Goal: Information Seeking & Learning: Learn about a topic

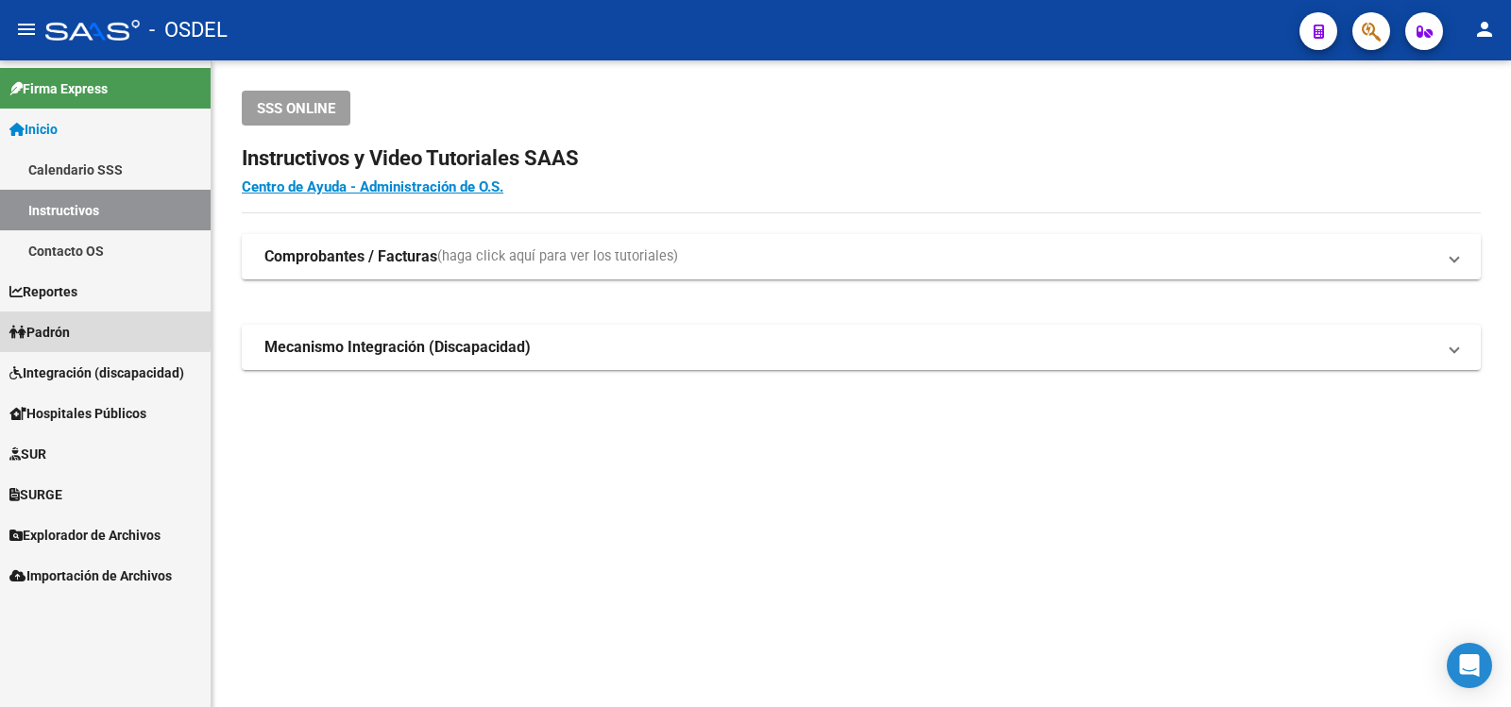
click at [59, 325] on span "Padrón" at bounding box center [39, 332] width 60 height 21
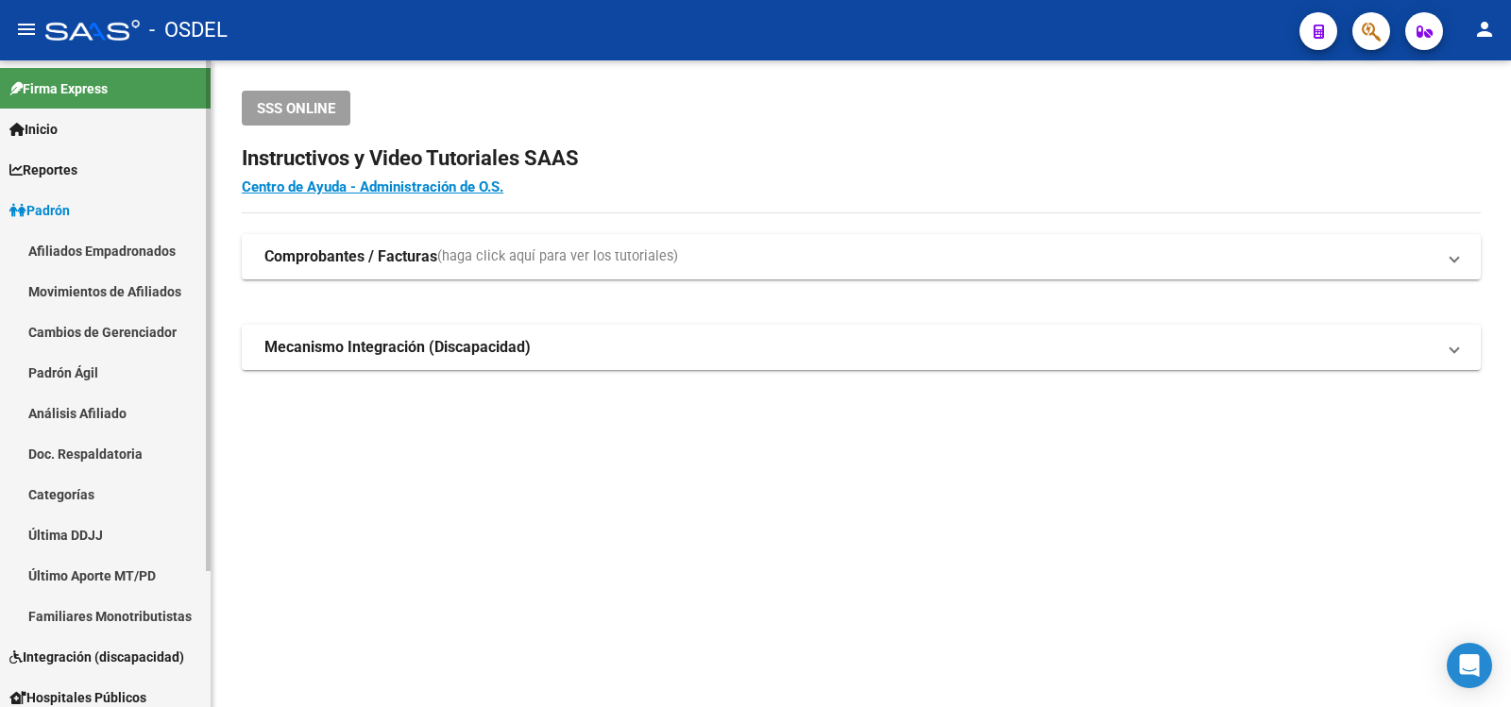
click at [107, 409] on link "Análisis Afiliado" at bounding box center [105, 413] width 211 height 41
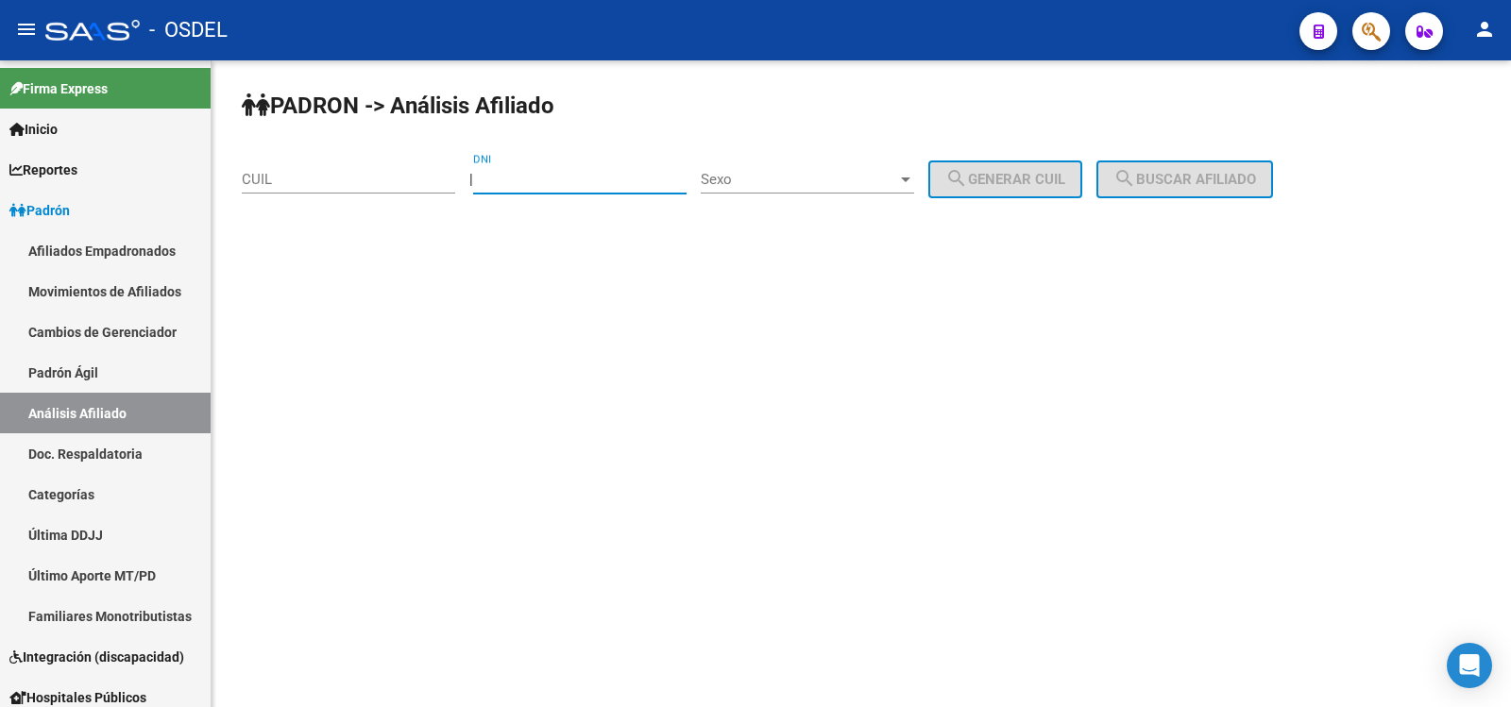
click at [533, 177] on input "DNI" at bounding box center [579, 179] width 213 height 17
type input "39204335"
click at [910, 178] on div at bounding box center [905, 180] width 9 height 5
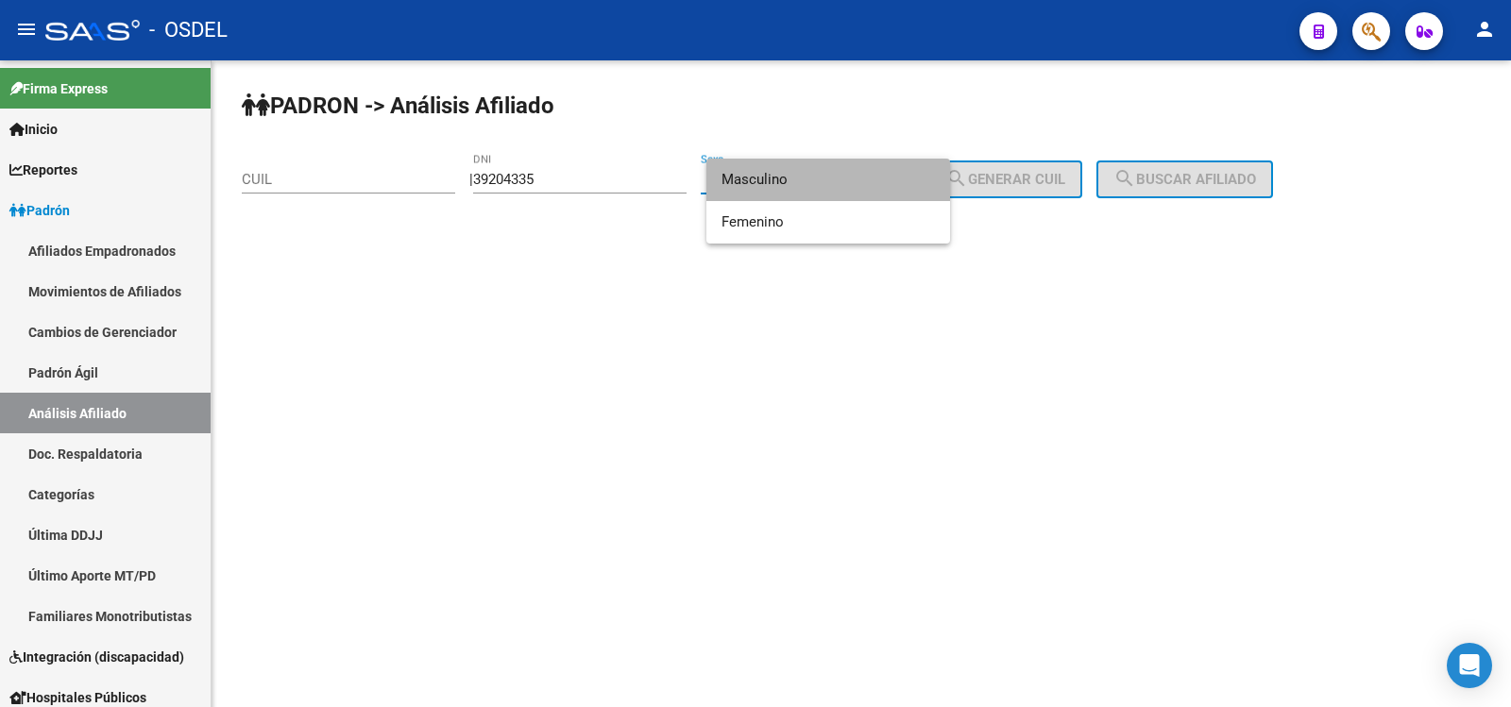
click at [755, 170] on span "Masculino" at bounding box center [827, 180] width 213 height 42
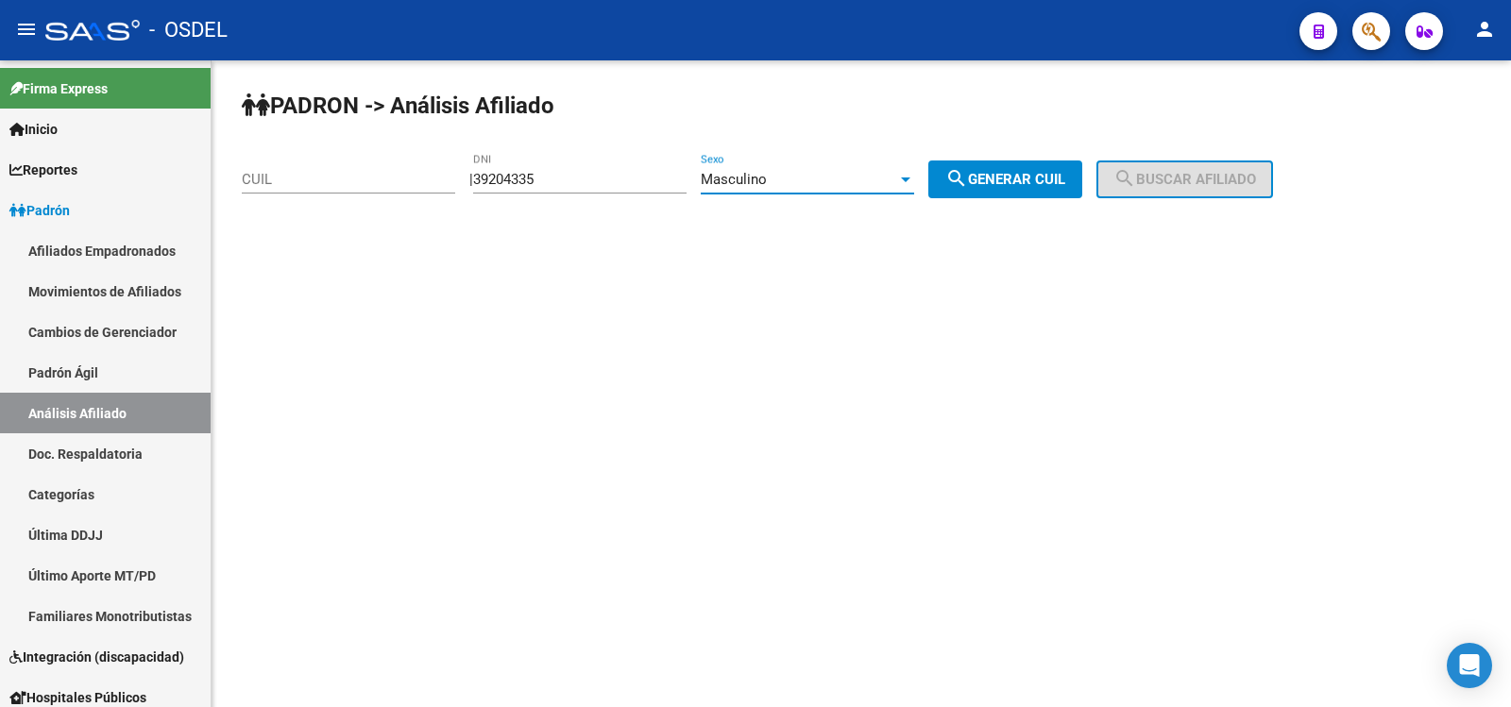
click at [1046, 173] on span "search Generar CUIL" at bounding box center [1005, 179] width 120 height 17
type input "20-39204335-8"
click at [1224, 174] on span "search Buscar afiliado" at bounding box center [1184, 179] width 143 height 17
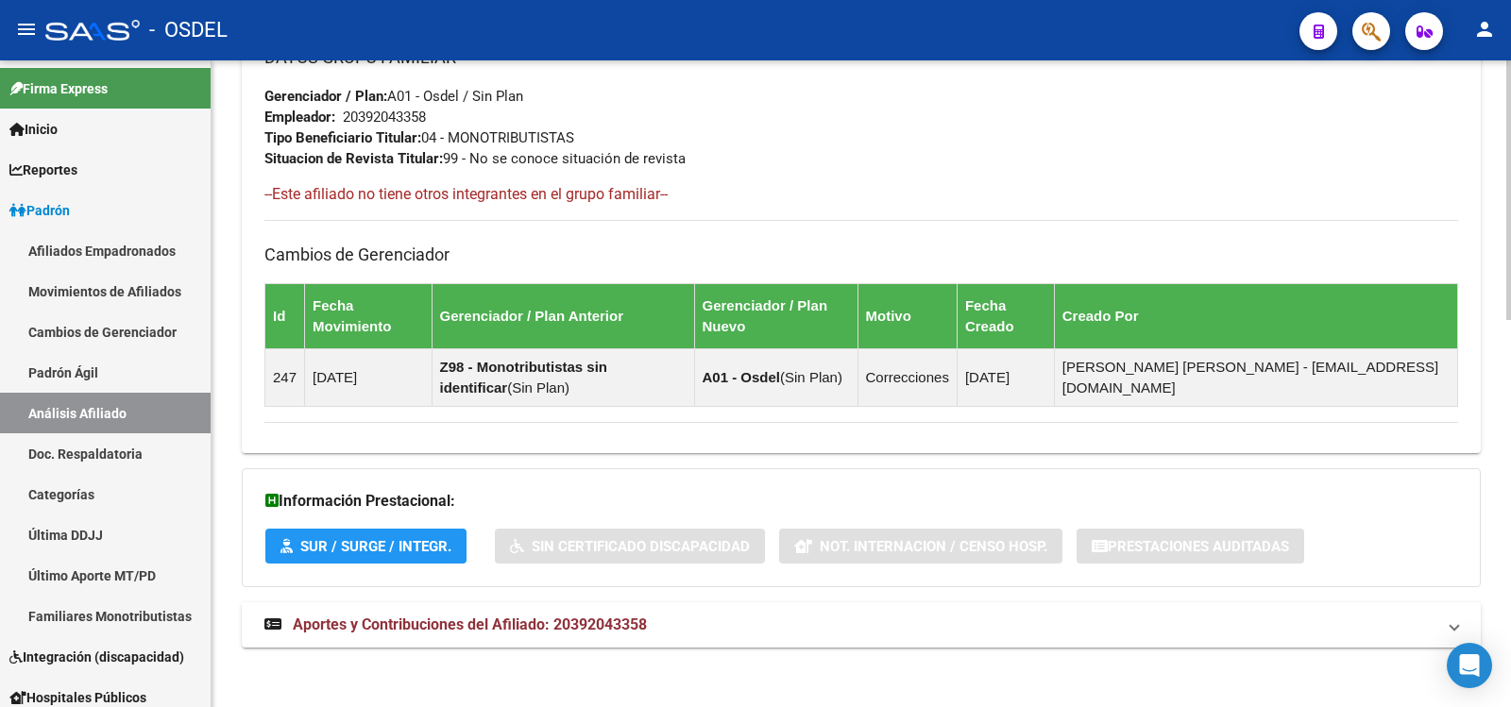
scroll to position [966, 0]
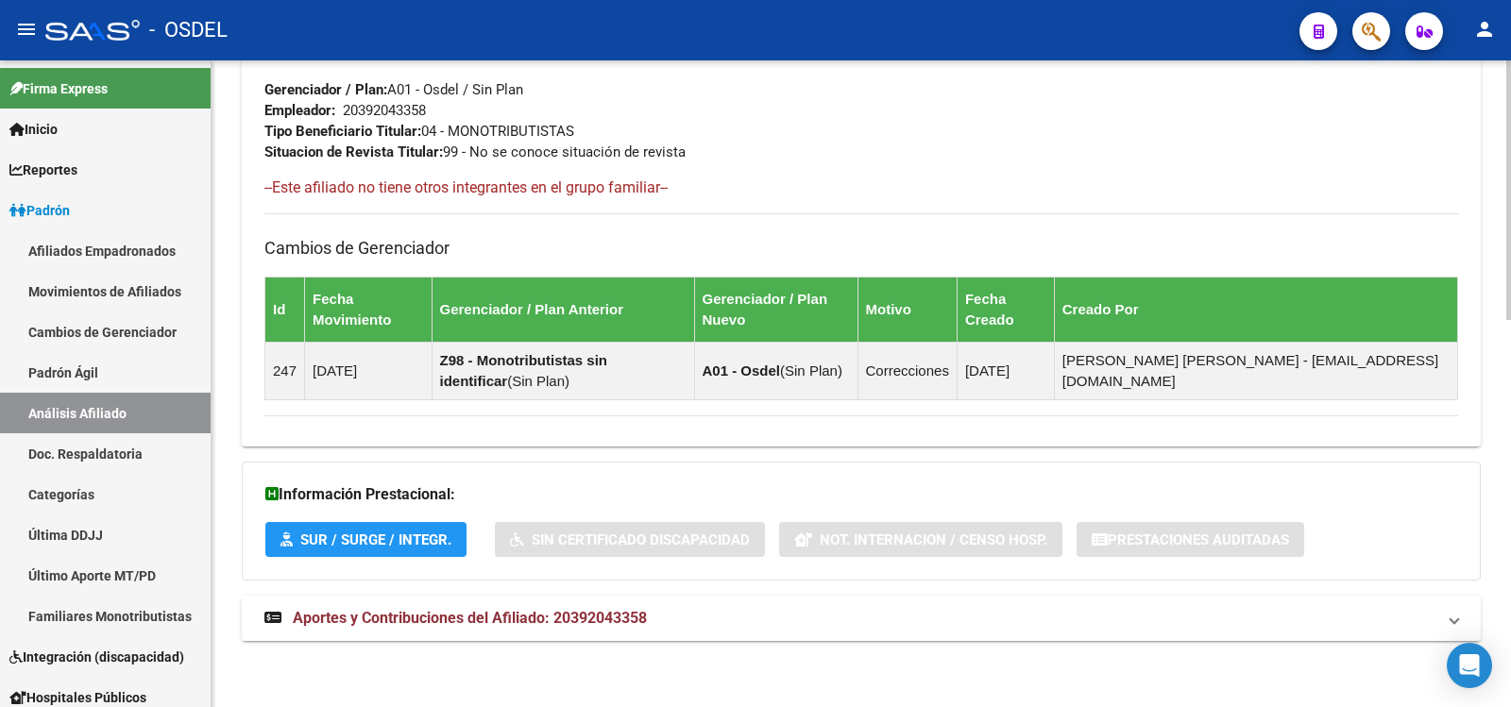
click at [397, 614] on span "Aportes y Contribuciones del Afiliado: 20392043358" at bounding box center [470, 618] width 354 height 18
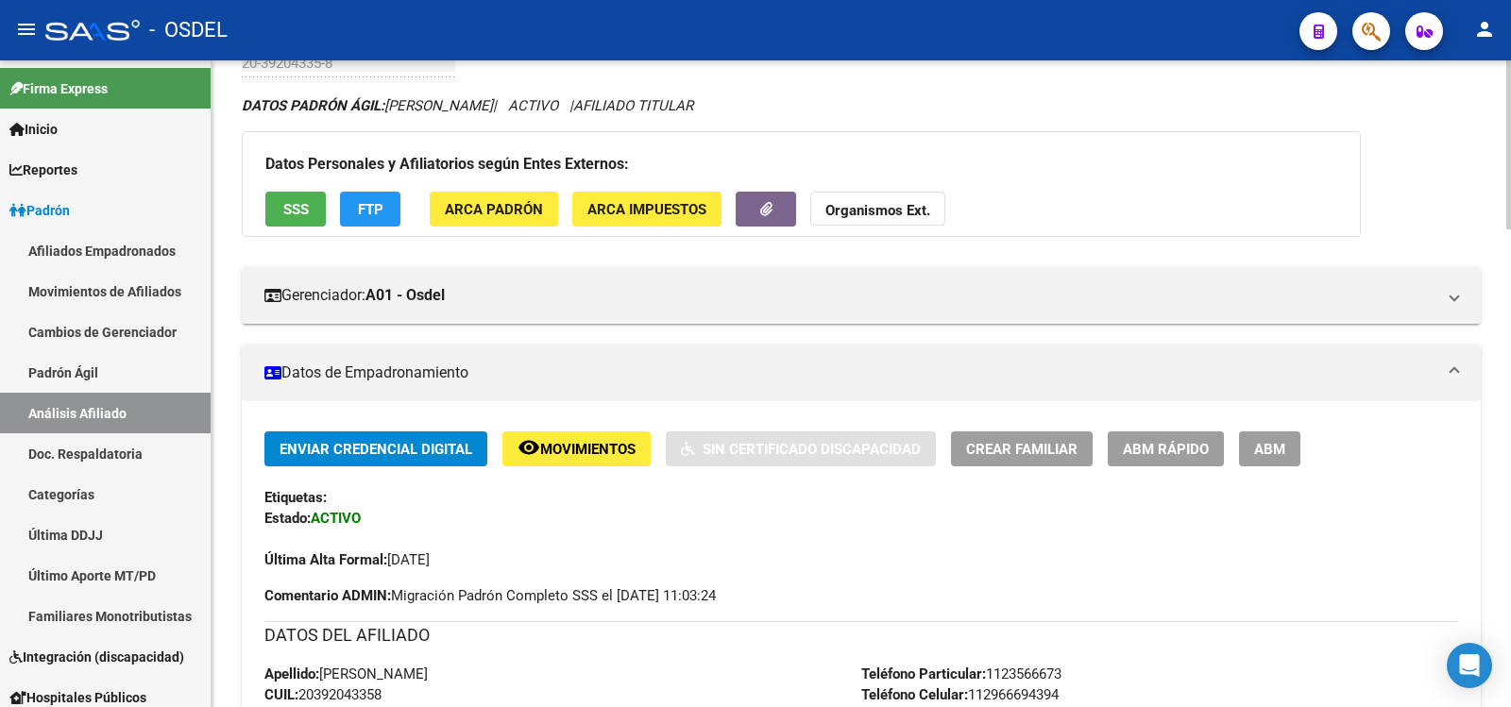
scroll to position [22, 0]
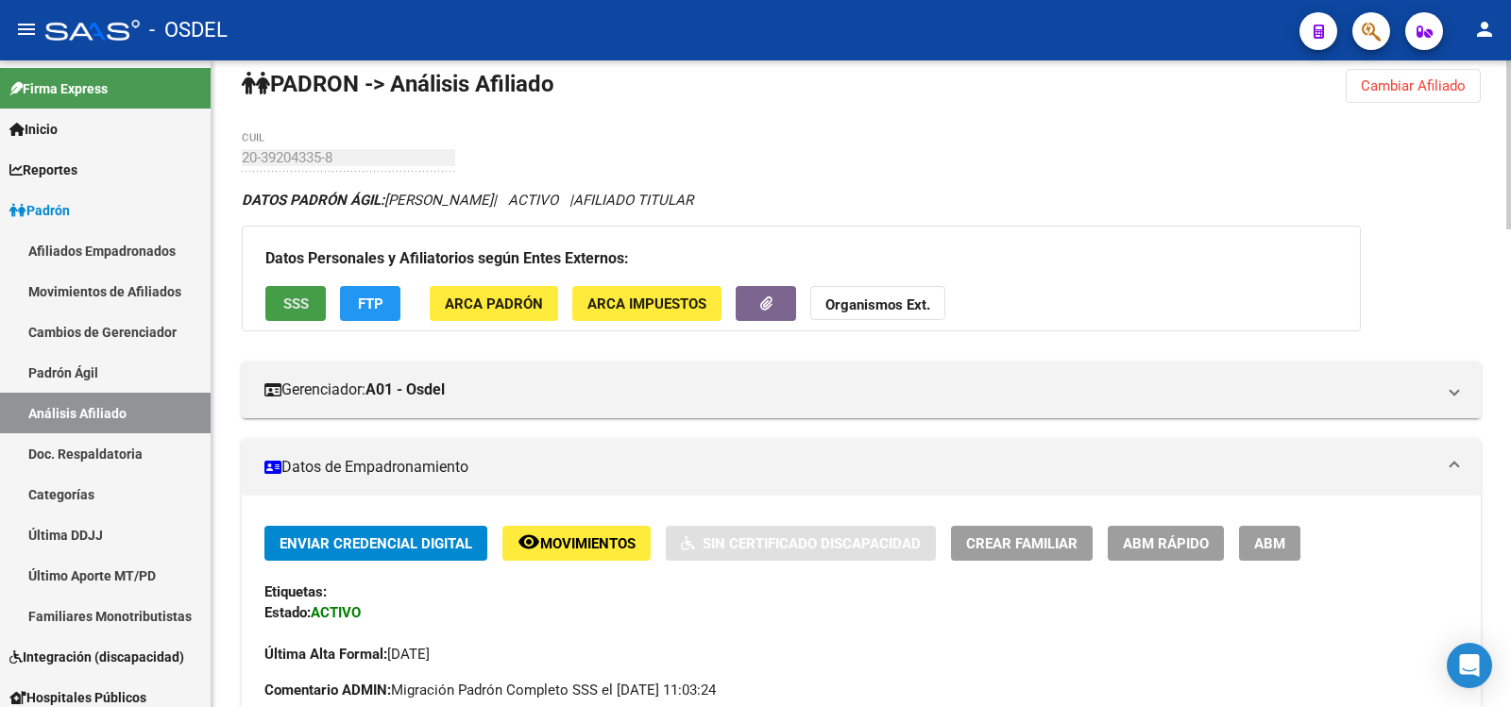
click at [299, 299] on span "SSS" at bounding box center [295, 304] width 25 height 17
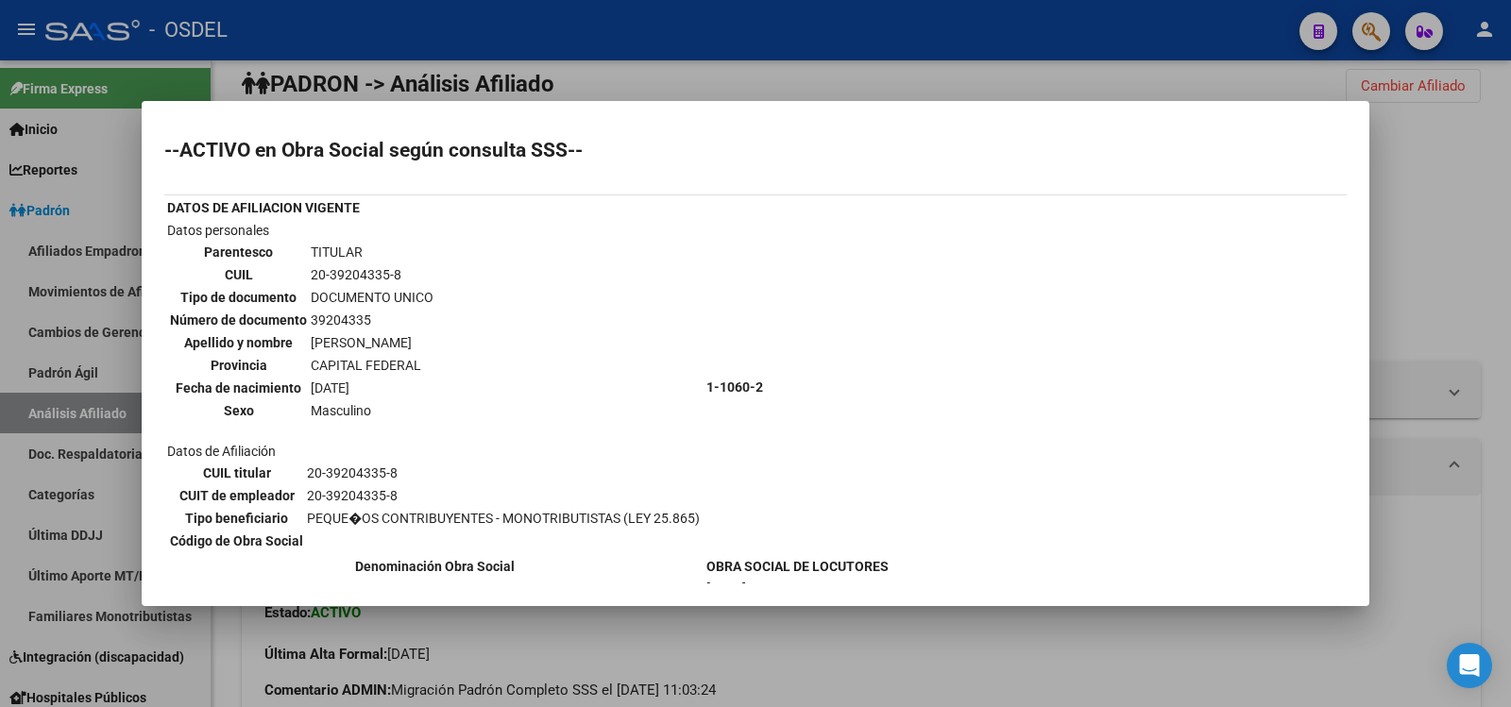
click at [565, 30] on div at bounding box center [755, 353] width 1511 height 707
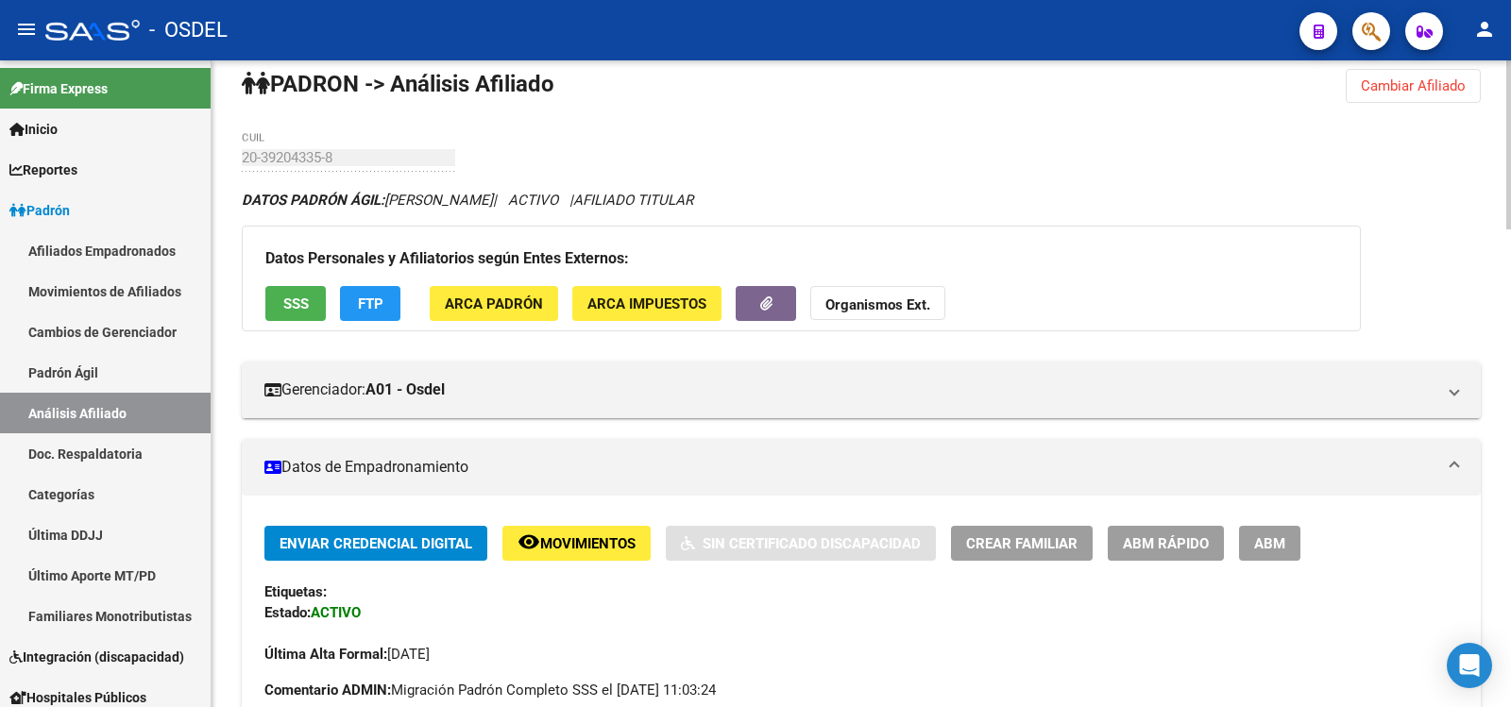
click at [378, 303] on span "FTP" at bounding box center [370, 304] width 25 height 17
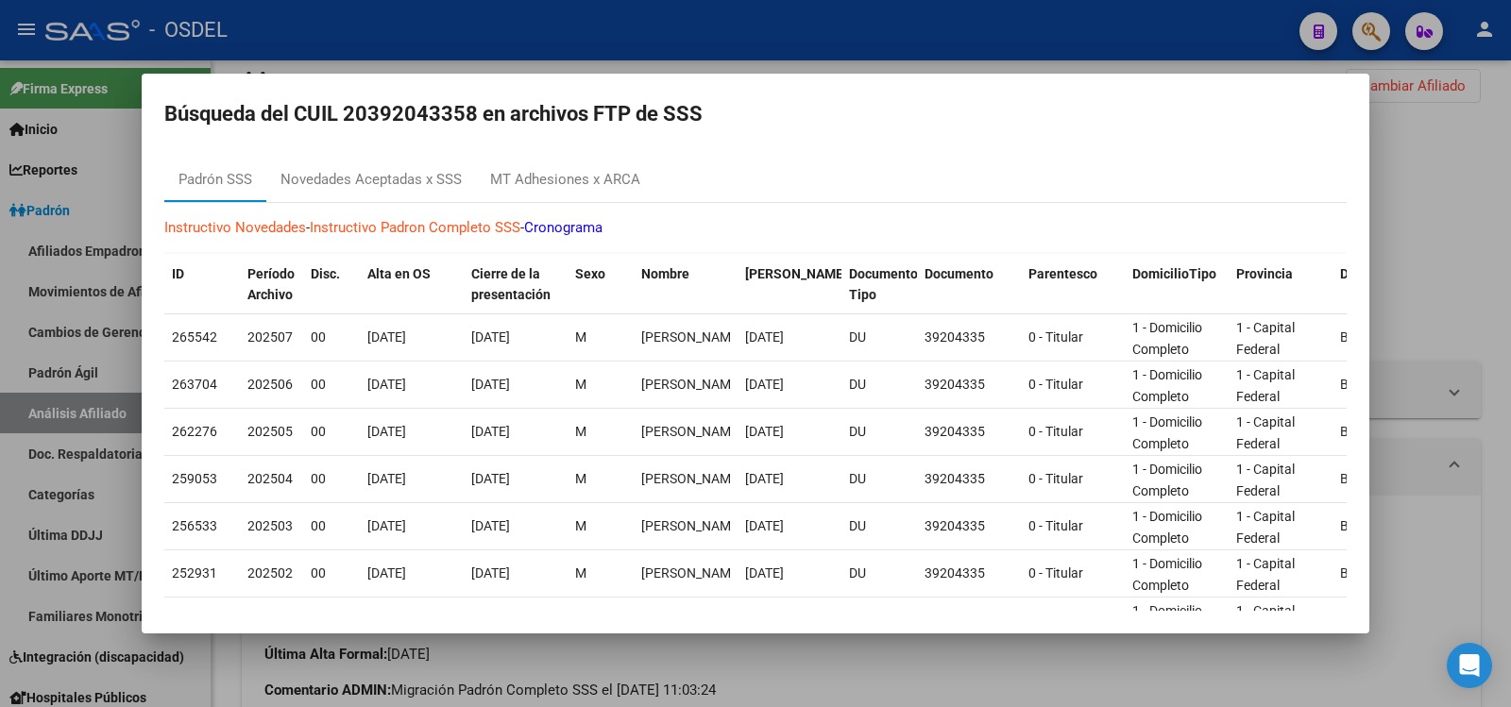
scroll to position [0, 0]
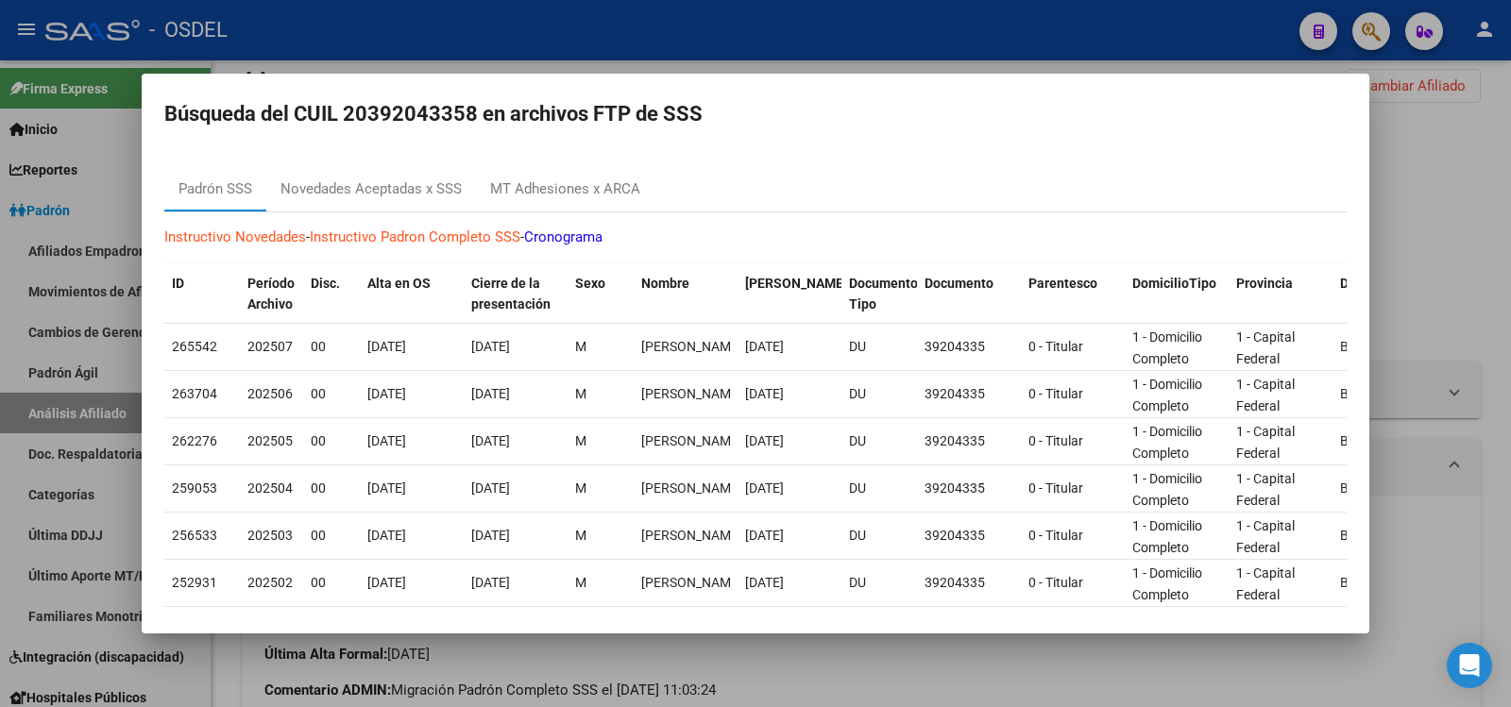
click at [685, 27] on div at bounding box center [755, 353] width 1511 height 707
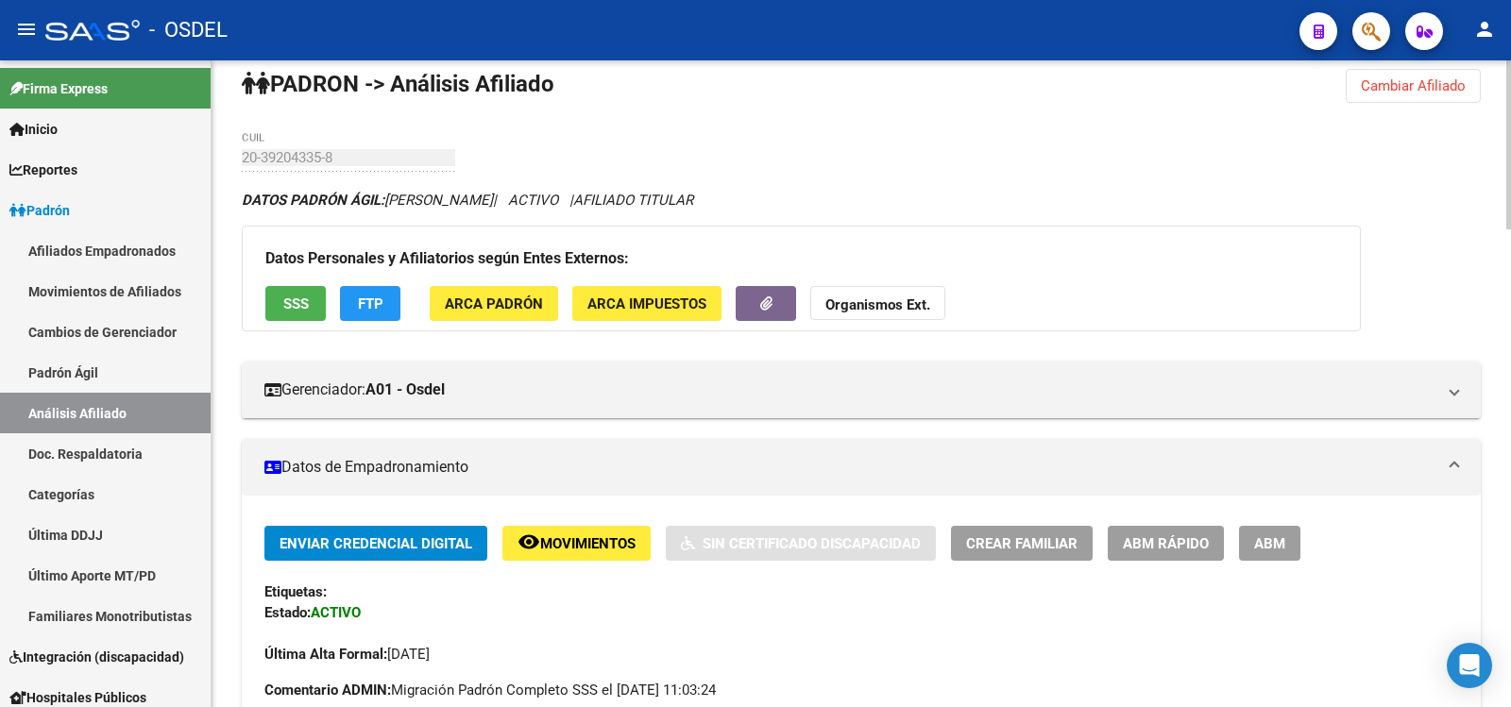
click at [497, 299] on span "ARCA Padrón" at bounding box center [494, 304] width 98 height 17
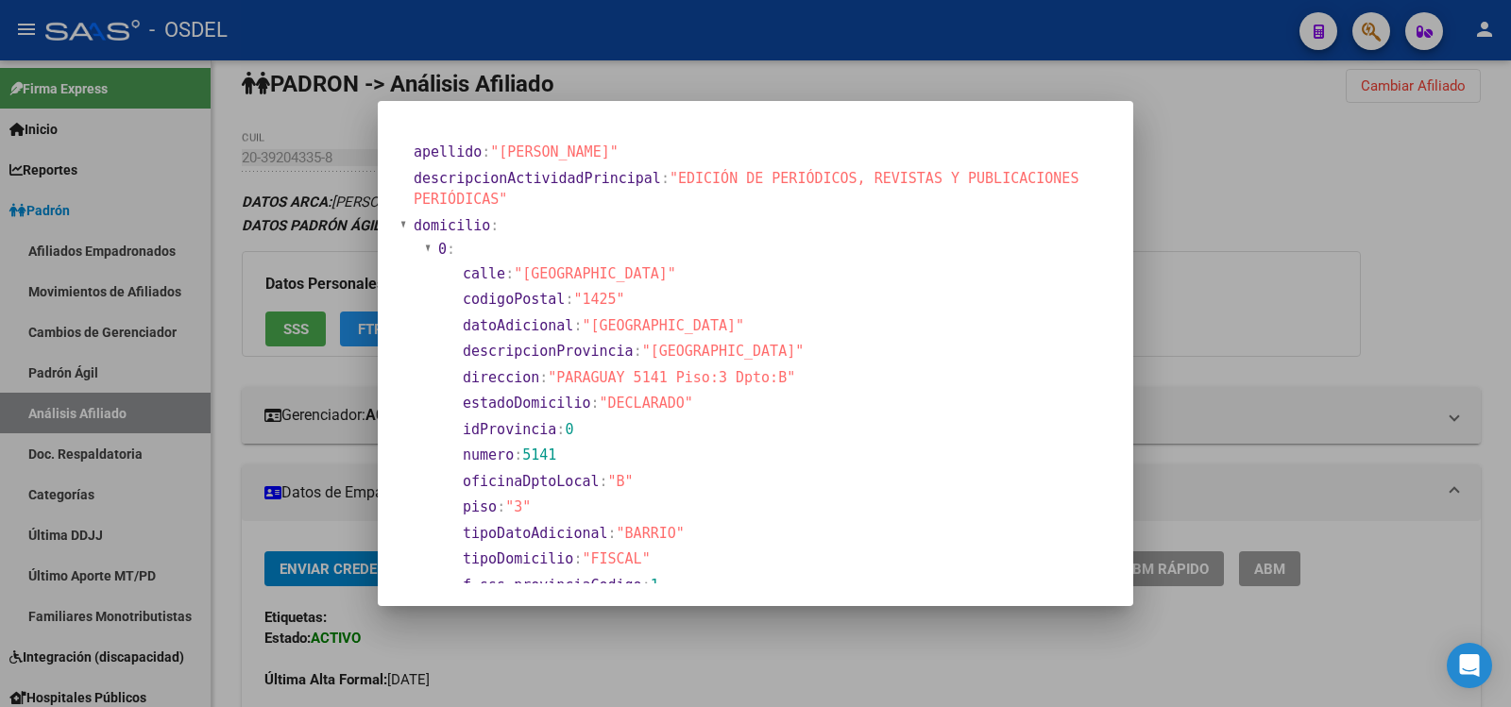
click at [1048, 25] on div at bounding box center [755, 353] width 1511 height 707
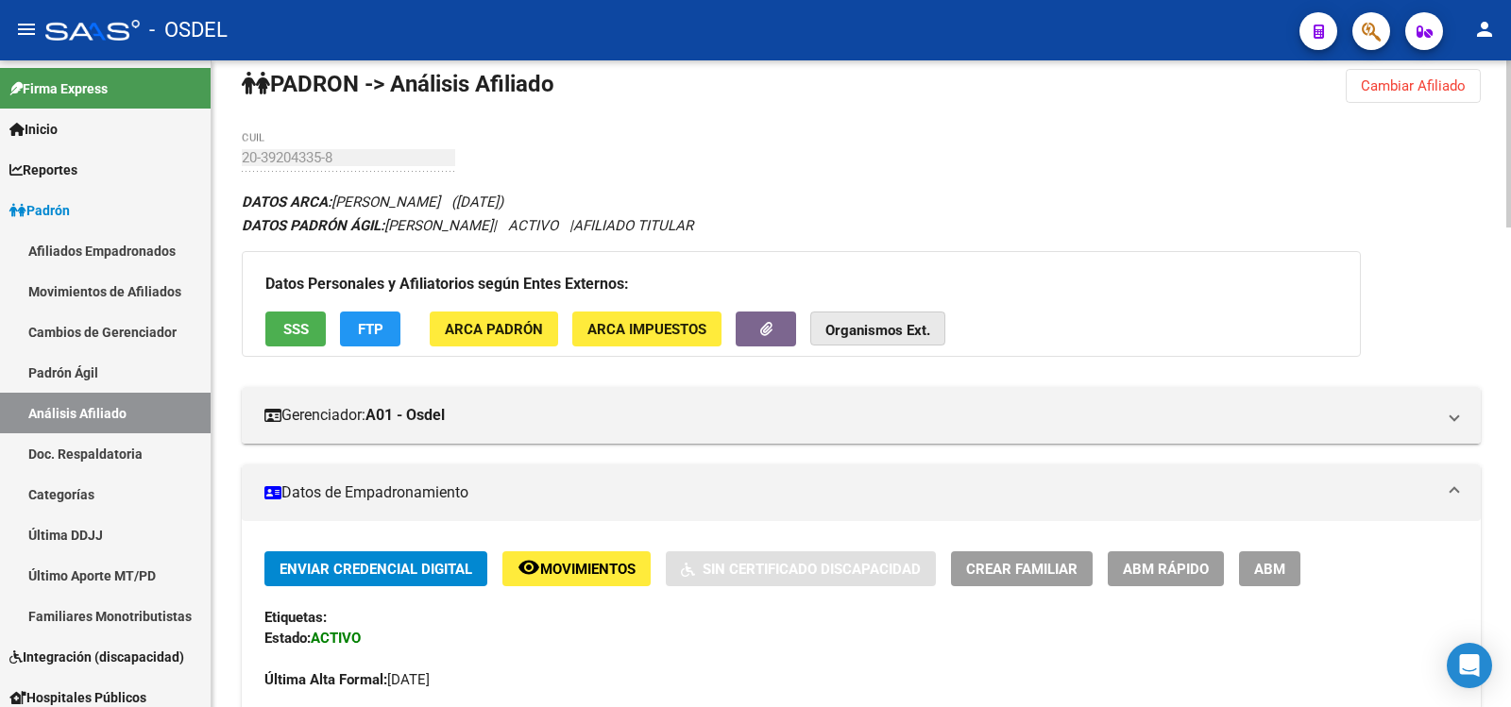
click at [871, 330] on strong "Organismos Ext." at bounding box center [877, 330] width 105 height 17
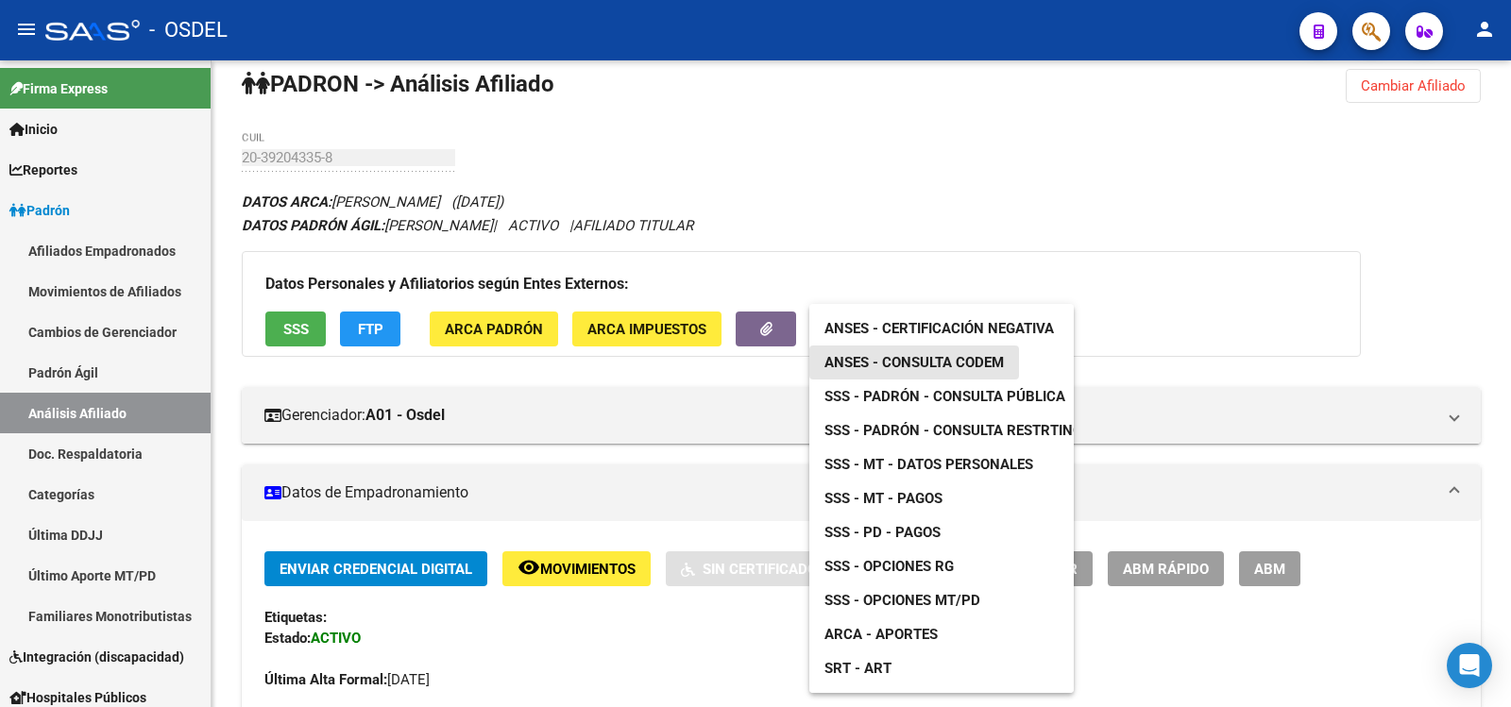
click at [901, 354] on span "ANSES - Consulta CODEM" at bounding box center [913, 362] width 179 height 17
